Goal: Information Seeking & Learning: Find contact information

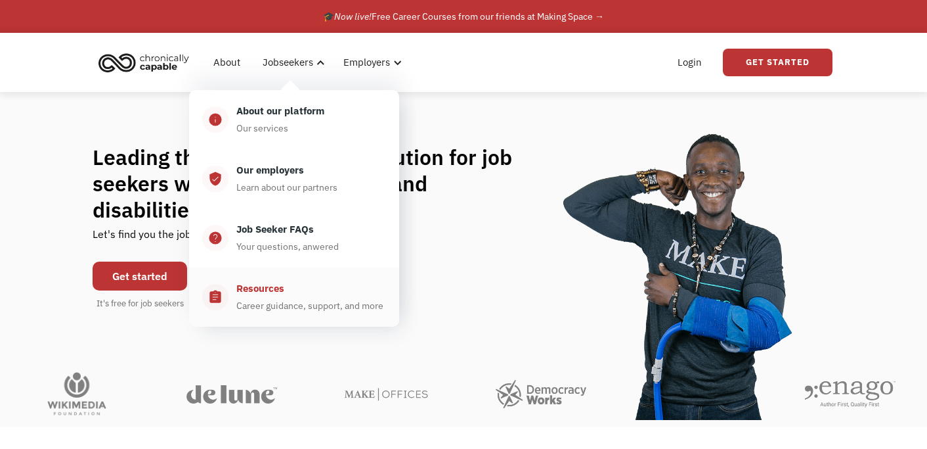
click at [290, 308] on div "Career guidance, support, and more" at bounding box center [309, 306] width 147 height 16
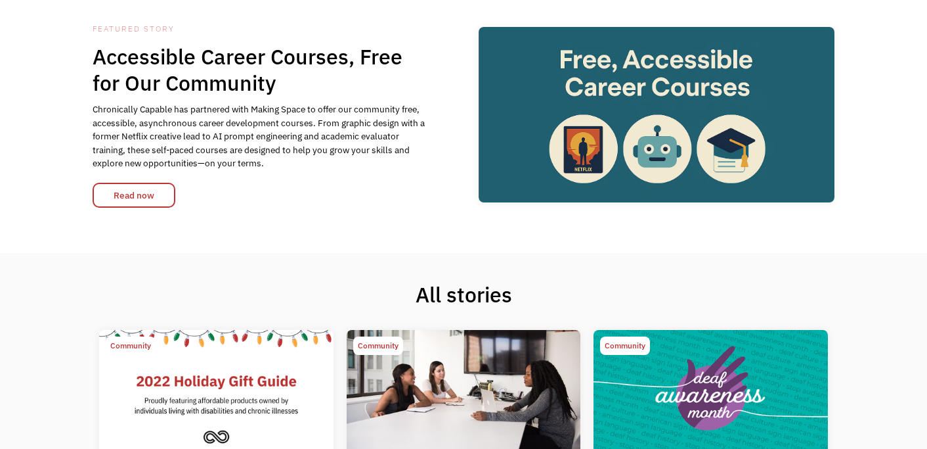
scroll to position [87, 0]
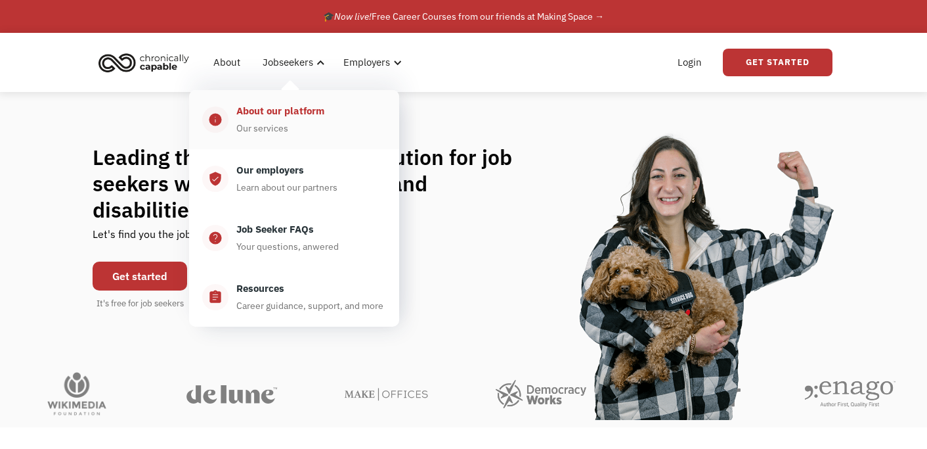
click at [271, 114] on div "About our platform" at bounding box center [280, 111] width 88 height 16
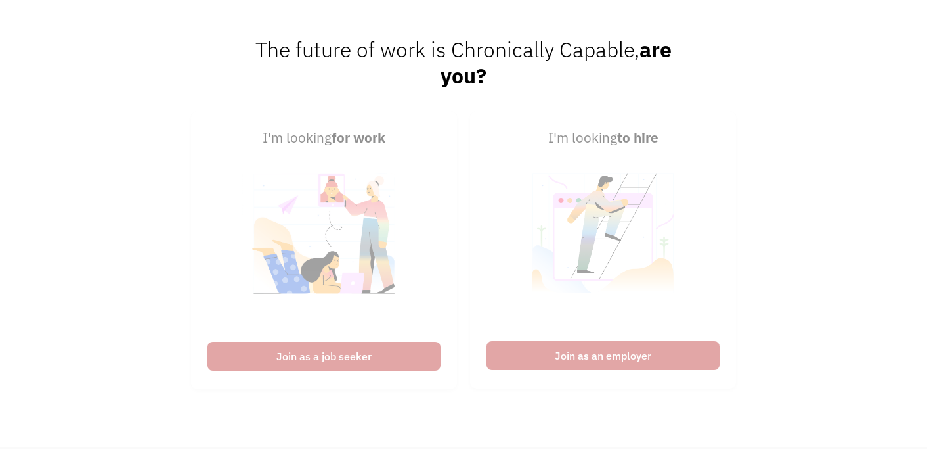
scroll to position [3128, 0]
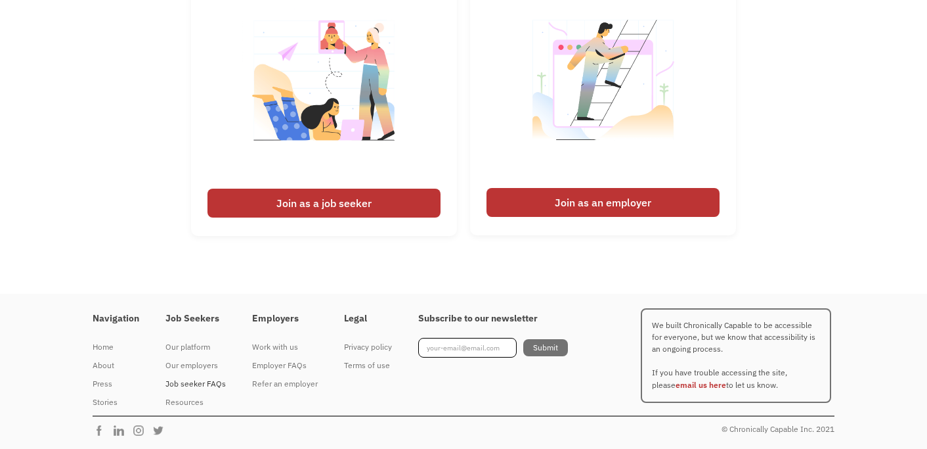
click at [179, 382] on div "Job seeker FAQs" at bounding box center [196, 384] width 60 height 16
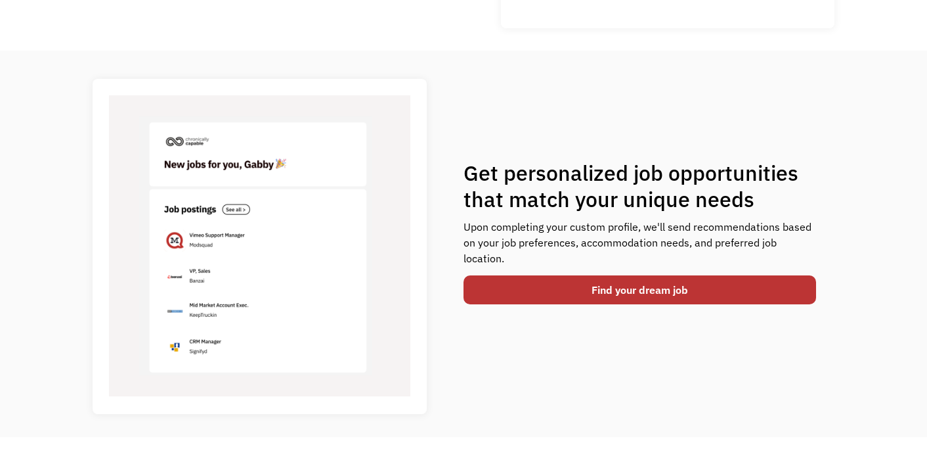
scroll to position [436, 0]
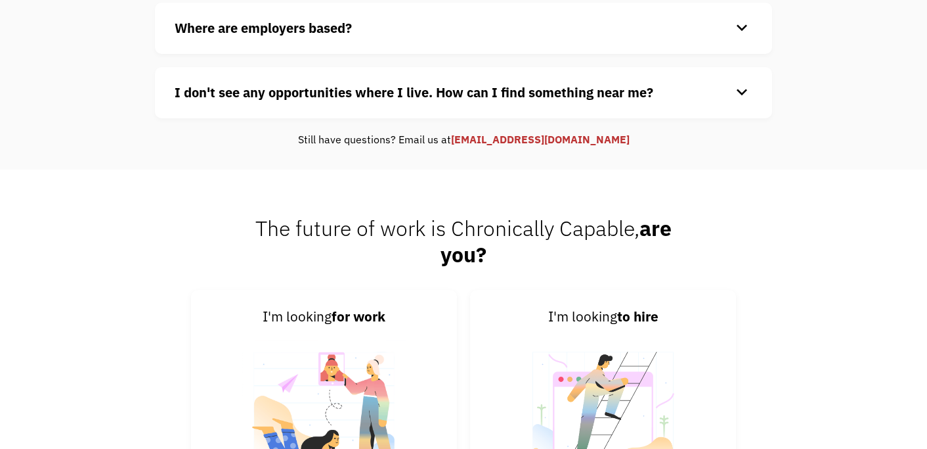
scroll to position [365, 0]
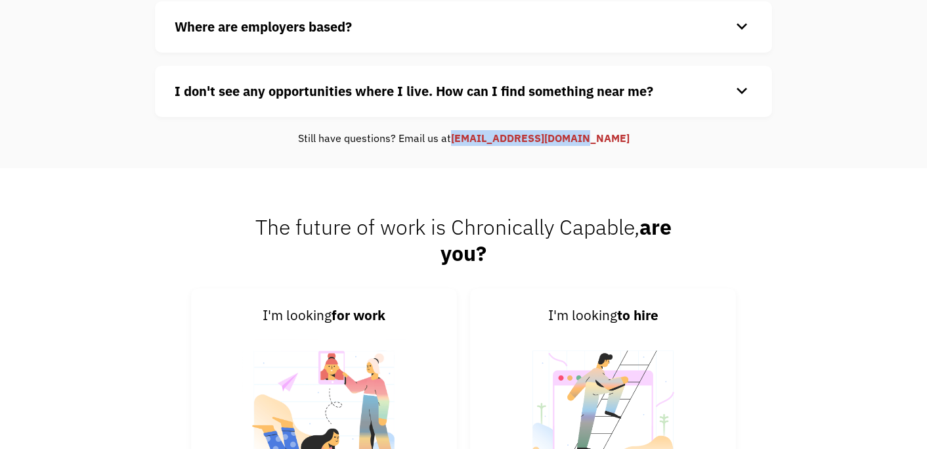
drag, startPoint x: 617, startPoint y: 141, endPoint x: 480, endPoint y: 139, distance: 136.6
click at [480, 139] on div "Still have questions? Email us at [EMAIL_ADDRESS][DOMAIN_NAME]" at bounding box center [463, 138] width 617 height 16
copy link "[EMAIL_ADDRESS][DOMAIN_NAME]"
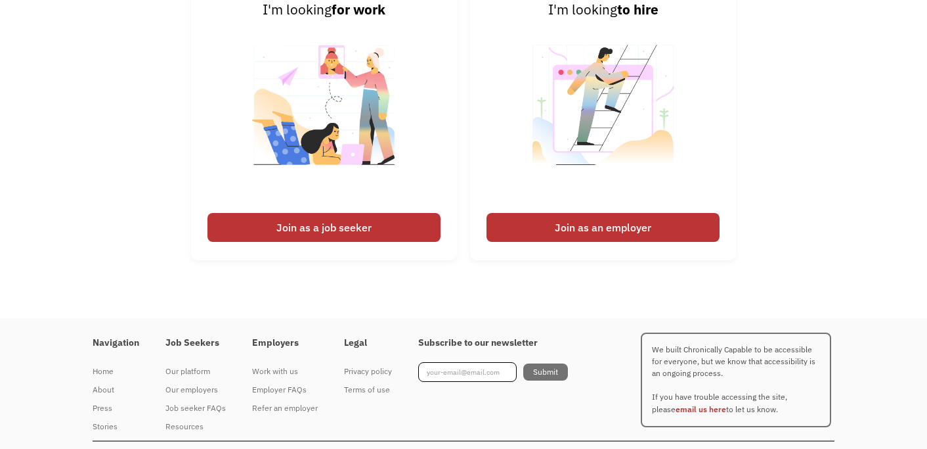
scroll to position [695, 0]
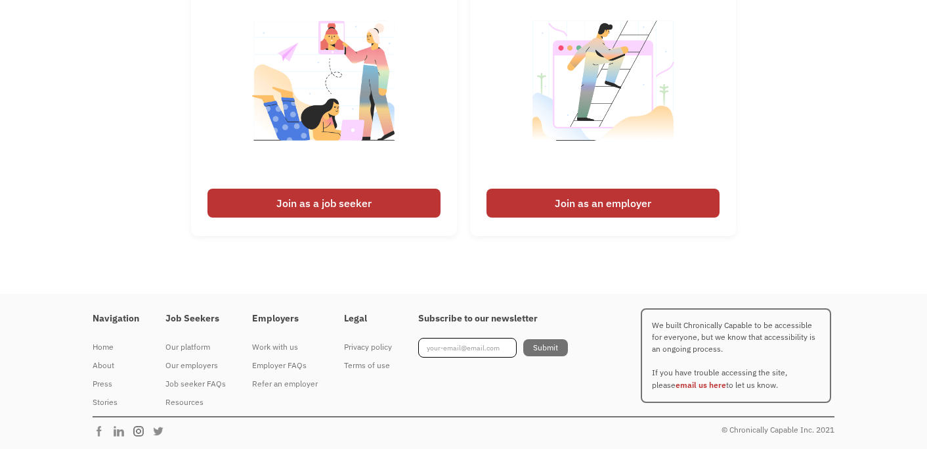
click at [139, 430] on img at bounding box center [142, 430] width 20 height 13
click at [120, 428] on img at bounding box center [122, 430] width 20 height 13
click at [679, 384] on link "email us here" at bounding box center [701, 385] width 51 height 10
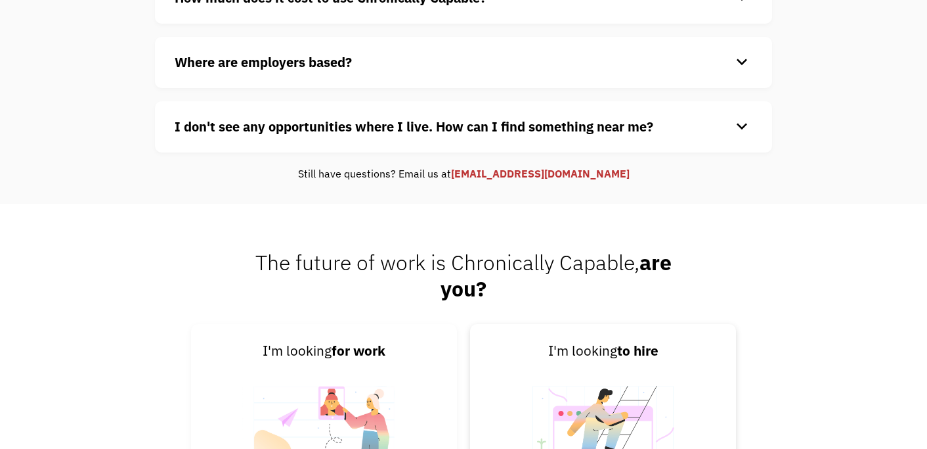
scroll to position [0, 0]
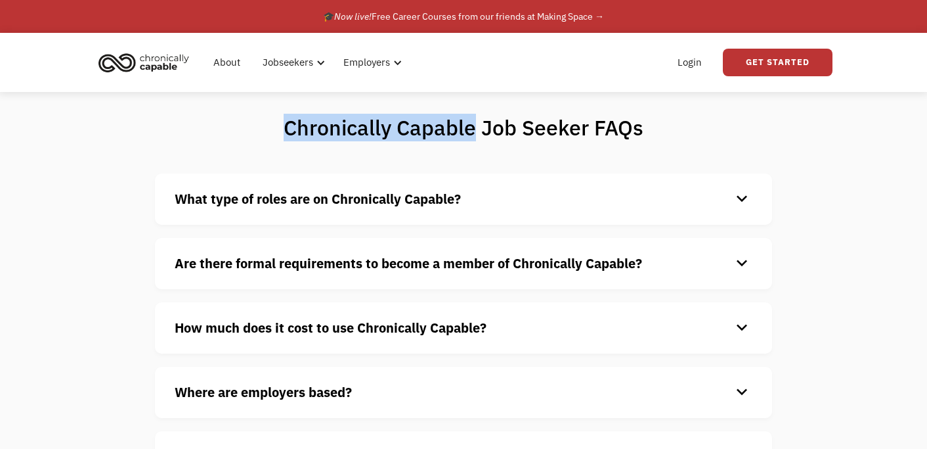
drag, startPoint x: 288, startPoint y: 129, endPoint x: 472, endPoint y: 132, distance: 183.9
click at [472, 132] on h1 "Chronically Capable Job Seeker FAQs" at bounding box center [464, 127] width 463 height 26
copy h1 "Chronically Capable"
